Goal: Information Seeking & Learning: Get advice/opinions

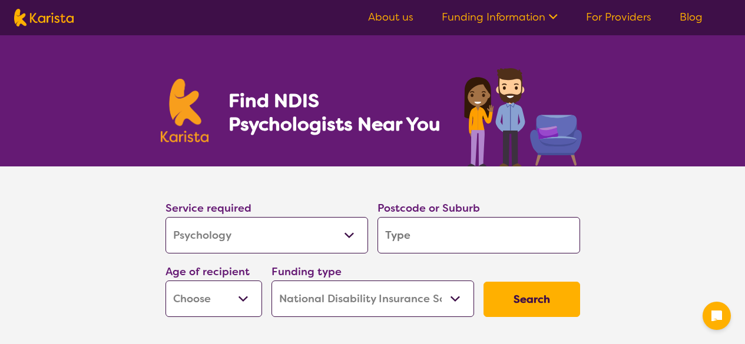
select select "Psychology"
select select "NDIS"
select select "Psychology"
select select "NDIS"
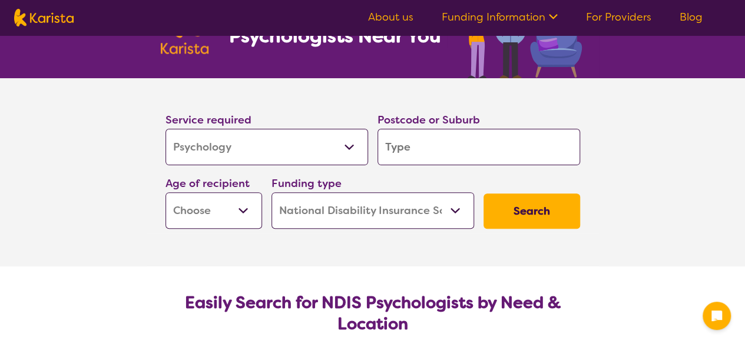
click at [466, 145] on input "search" at bounding box center [478, 147] width 202 height 36
type input "k"
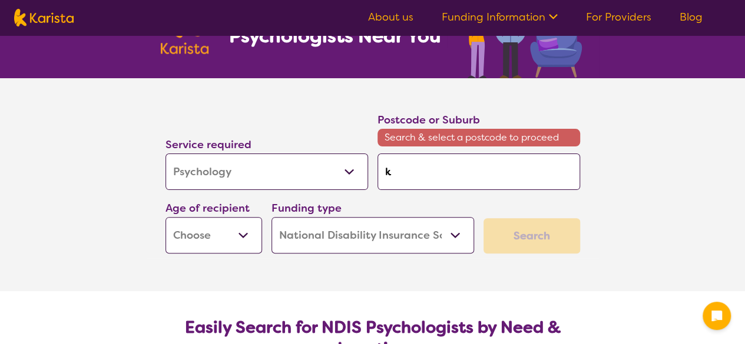
type input "ke"
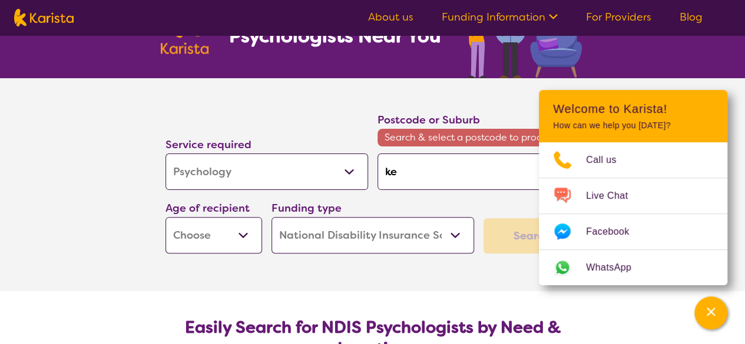
type input "kei"
type input "[PERSON_NAME]"
type input "keilo"
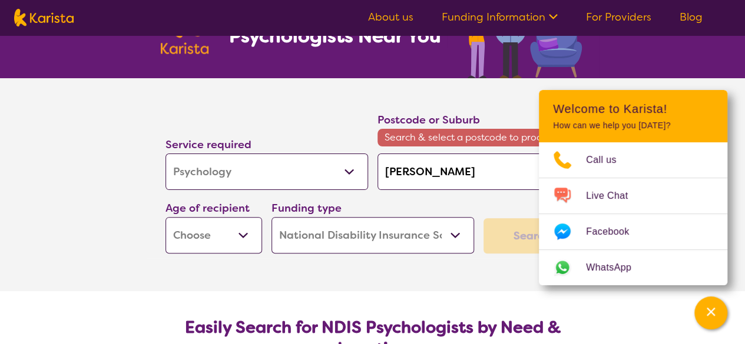
type input "keilo"
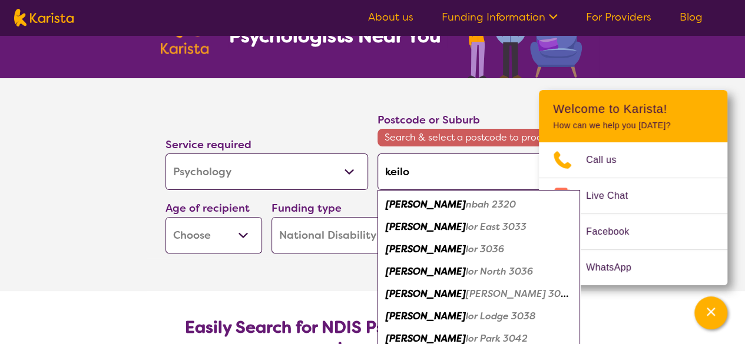
type input "keilor"
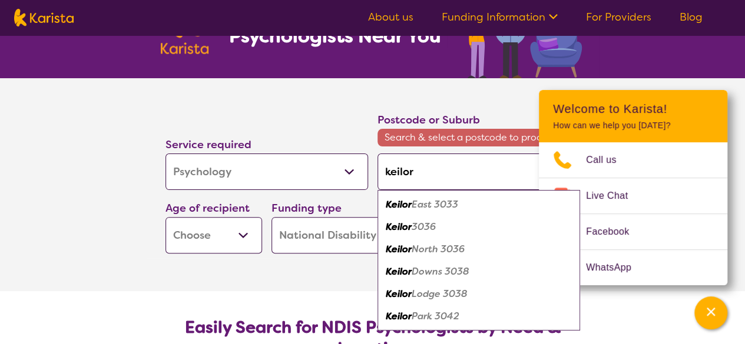
click at [430, 224] on em "3036" at bounding box center [423, 227] width 24 height 12
type input "3036"
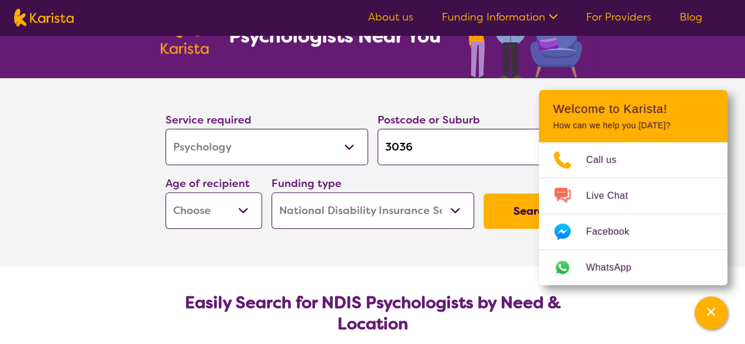
click at [239, 209] on select "Early Childhood - 0 to 9 Child - 10 to 11 Adolescent - 12 to 17 Adult - 18 to 6…" at bounding box center [213, 210] width 97 height 36
select select "EC"
click at [165, 192] on select "Early Childhood - 0 to 9 Child - 10 to 11 Adolescent - 12 to 17 Adult - 18 to 6…" at bounding box center [213, 210] width 97 height 36
select select "EC"
click at [337, 215] on select "Home Care Package (HCP) National Disability Insurance Scheme (NDIS) I don't know" at bounding box center [372, 210] width 202 height 36
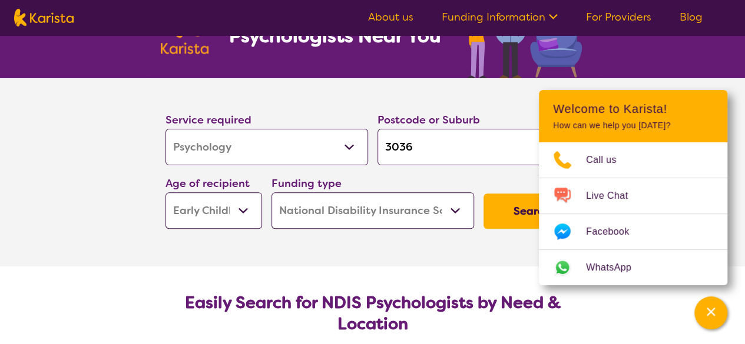
click at [340, 214] on select "Home Care Package (HCP) National Disability Insurance Scheme (NDIS) I don't know" at bounding box center [372, 210] width 202 height 36
click at [494, 214] on button "Search" at bounding box center [531, 211] width 97 height 35
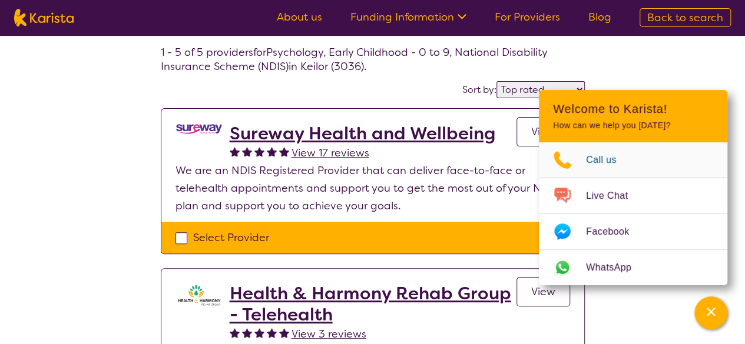
scroll to position [45, 0]
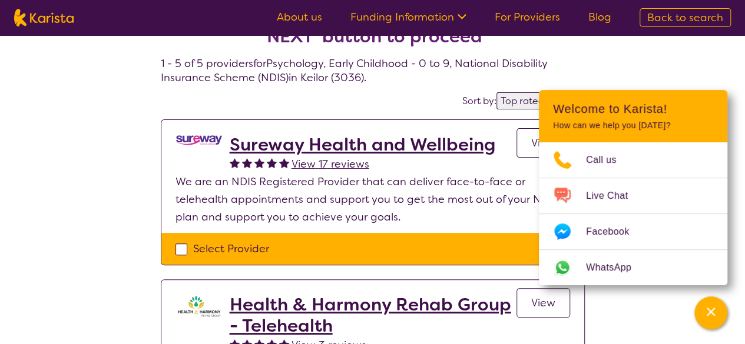
click at [499, 99] on select "Highly reviewed Top rated" at bounding box center [540, 100] width 88 height 17
click at [499, 100] on select "Highly reviewed Top rated" at bounding box center [540, 100] width 88 height 17
select select "highly_reviewed"
click at [497, 92] on select "Highly reviewed Top rated" at bounding box center [540, 100] width 88 height 17
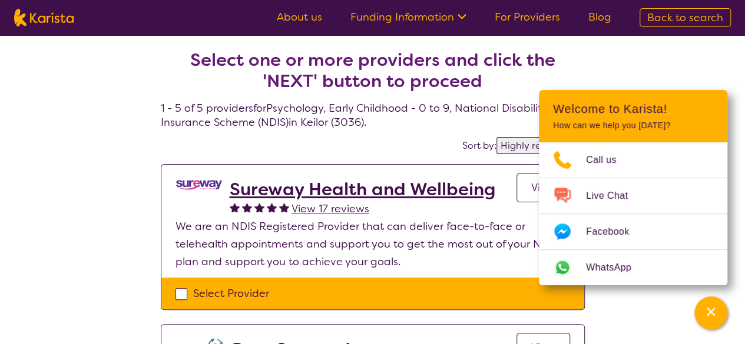
scroll to position [51, 0]
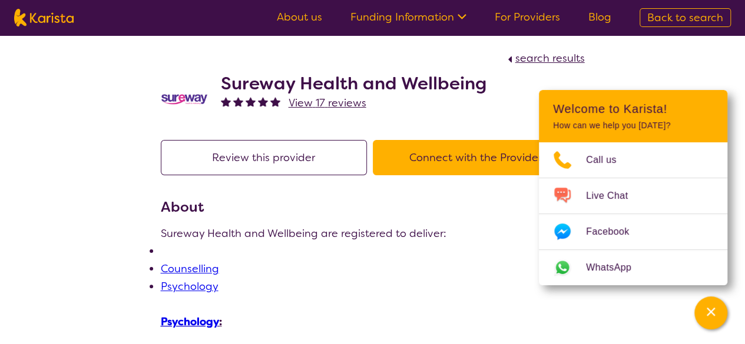
click at [357, 82] on h2 "Sureway Health and Wellbeing" at bounding box center [353, 83] width 265 height 21
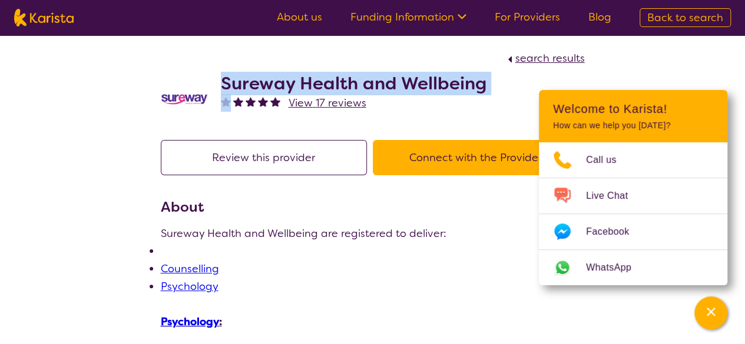
click at [357, 82] on h2 "Sureway Health and Wellbeing" at bounding box center [353, 83] width 265 height 21
